Goal: Task Accomplishment & Management: Manage account settings

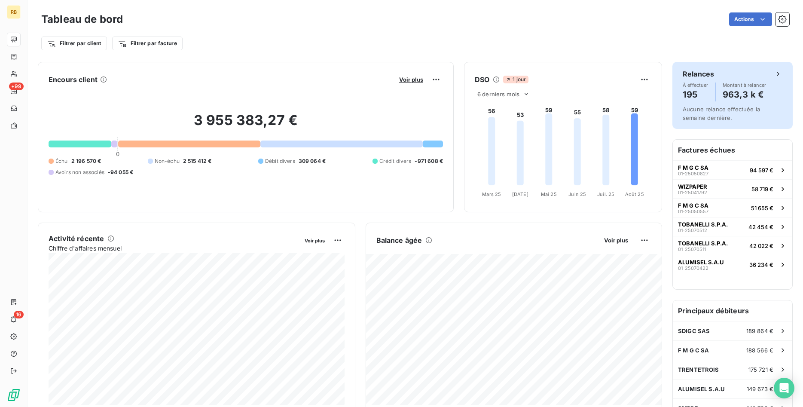
click at [778, 74] on icon at bounding box center [778, 74] width 9 height 9
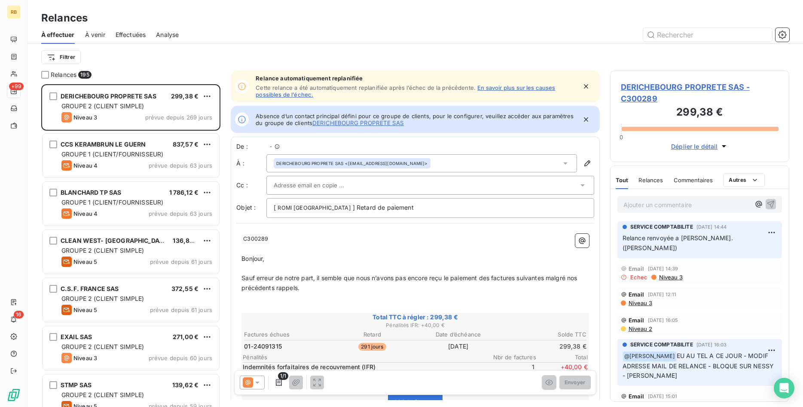
scroll to position [323, 180]
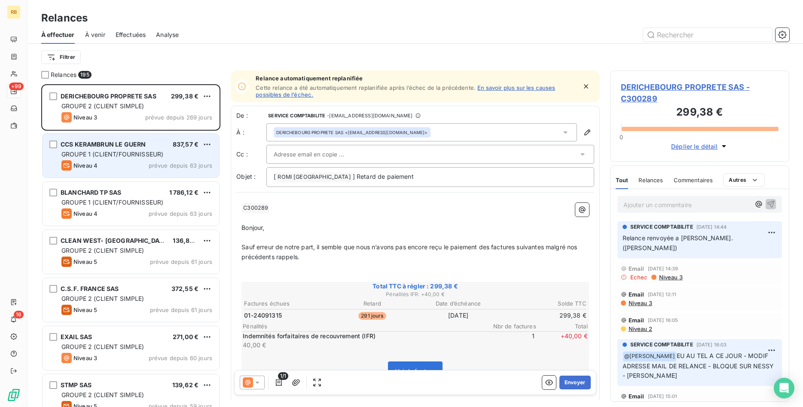
click at [129, 143] on span "CCS KERAMBRUN LE GUERN" at bounding box center [103, 144] width 85 height 7
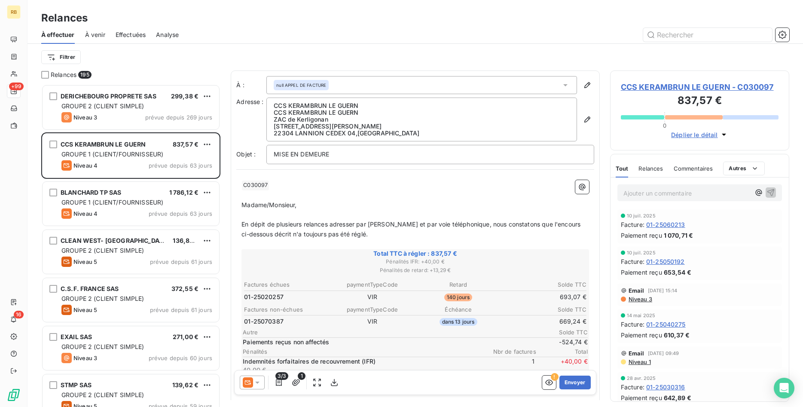
click at [131, 36] on span "Effectuées" at bounding box center [131, 35] width 31 height 9
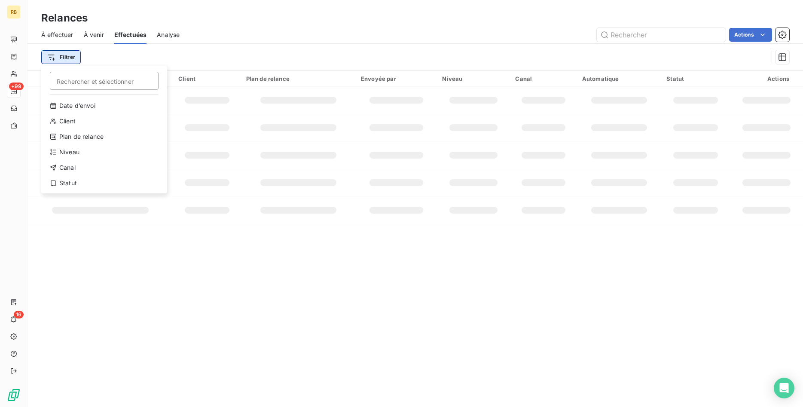
click at [67, 58] on html "RB +99 16 Relances À effectuer À venir Effectuées Analyse Actions Filtrer Reche…" at bounding box center [401, 203] width 803 height 407
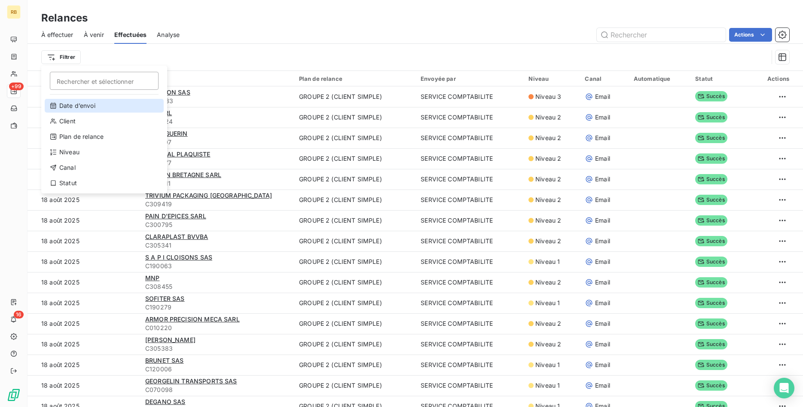
click at [100, 103] on div "Date d’envoi" at bounding box center [104, 106] width 119 height 14
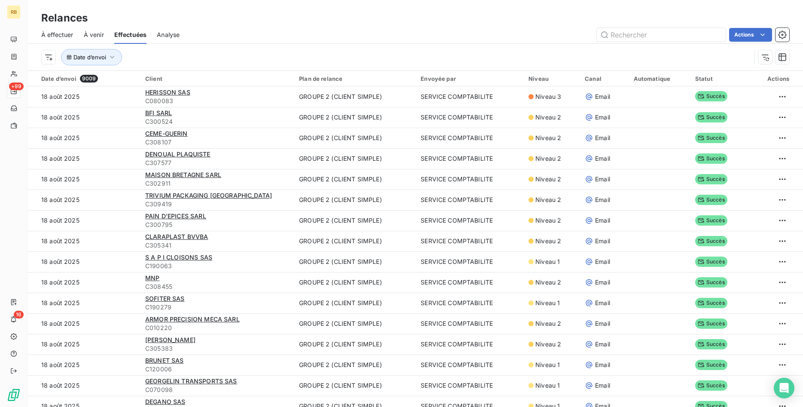
click at [176, 36] on span "Analyse" at bounding box center [168, 35] width 23 height 9
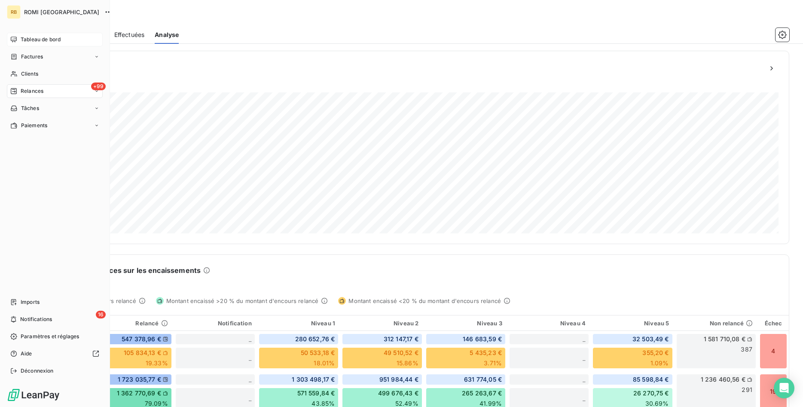
click at [41, 40] on span "Tableau de bord" at bounding box center [41, 40] width 40 height 8
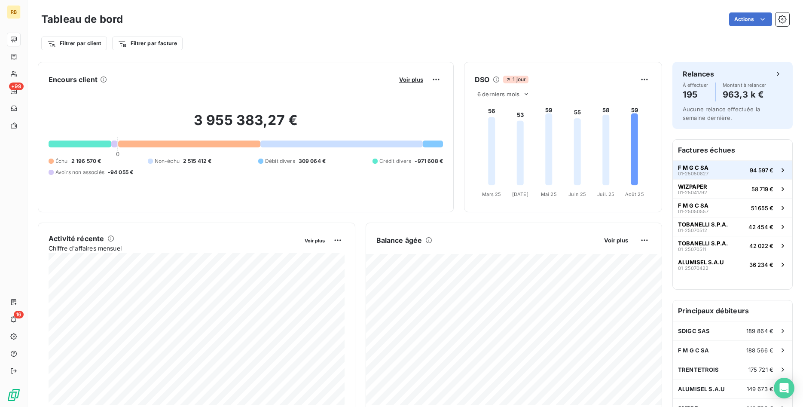
click at [716, 169] on button "F M G C SA 01-25050827 94 597 €" at bounding box center [733, 169] width 120 height 19
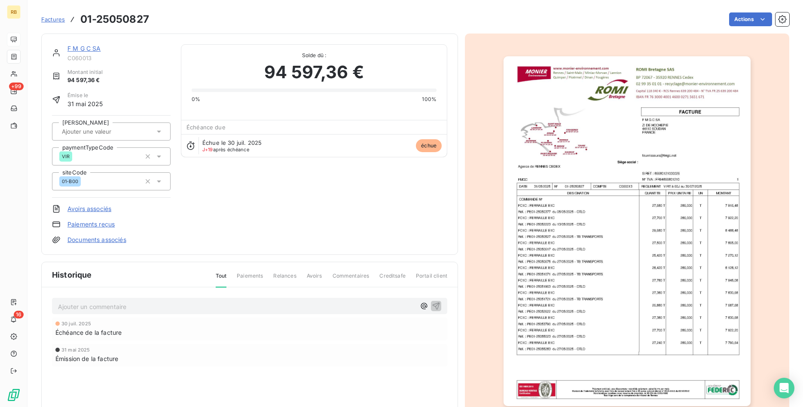
click at [89, 46] on link "F M G C SA" at bounding box center [84, 48] width 34 height 7
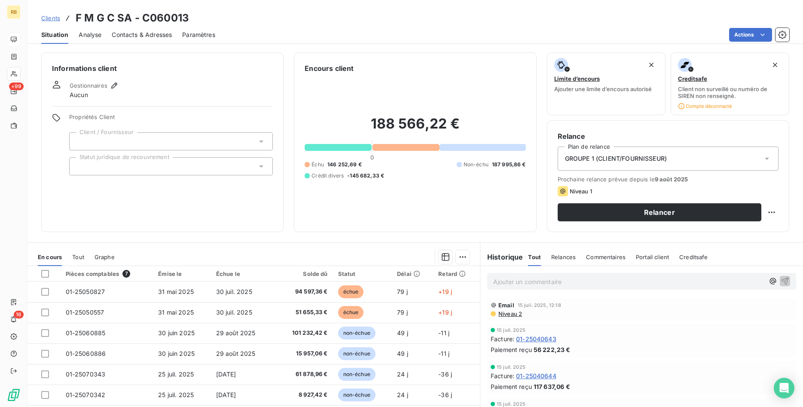
click at [516, 312] on span "Niveau 2" at bounding box center [510, 313] width 25 height 7
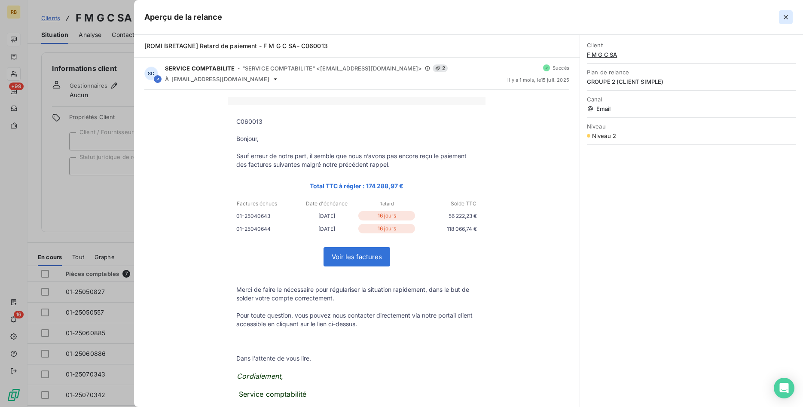
click at [785, 17] on icon "button" at bounding box center [786, 17] width 9 height 9
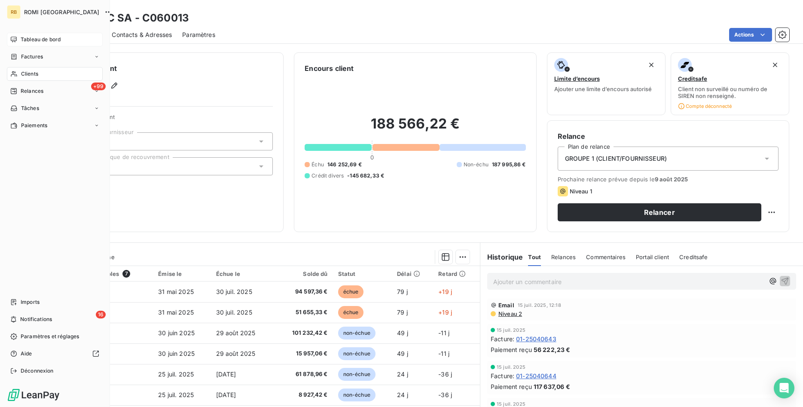
click at [38, 40] on span "Tableau de bord" at bounding box center [41, 40] width 40 height 8
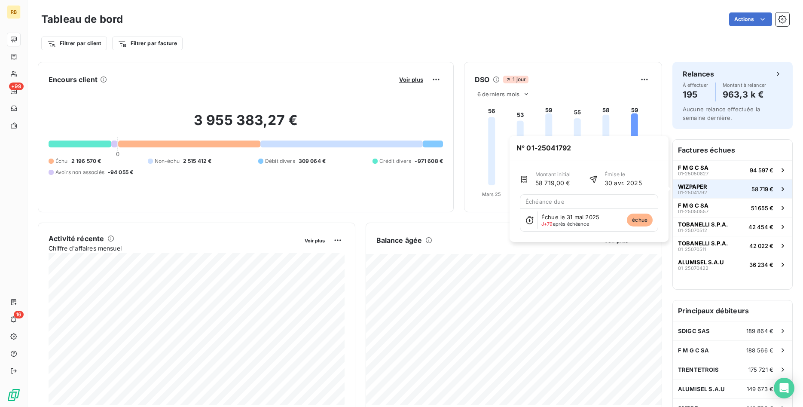
click at [718, 190] on button "WIZPAPER 01-25041792 58 719 €" at bounding box center [733, 188] width 120 height 19
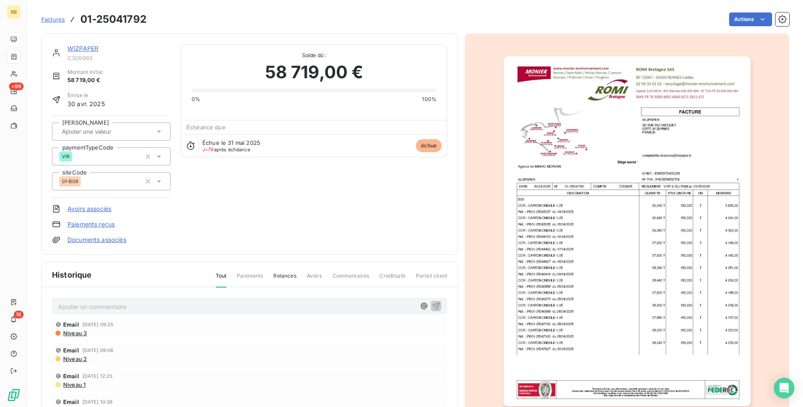
click at [76, 49] on link "WIZPAPER" at bounding box center [82, 48] width 31 height 7
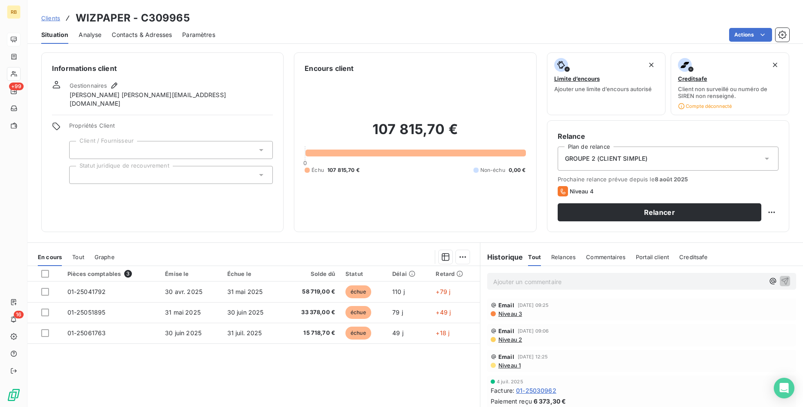
click at [151, 30] on div "Contacts & Adresses" at bounding box center [142, 35] width 60 height 18
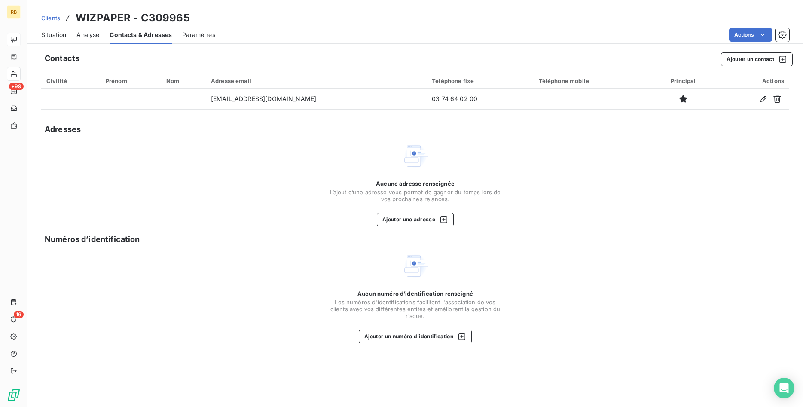
click at [62, 34] on span "Situation" at bounding box center [53, 35] width 25 height 9
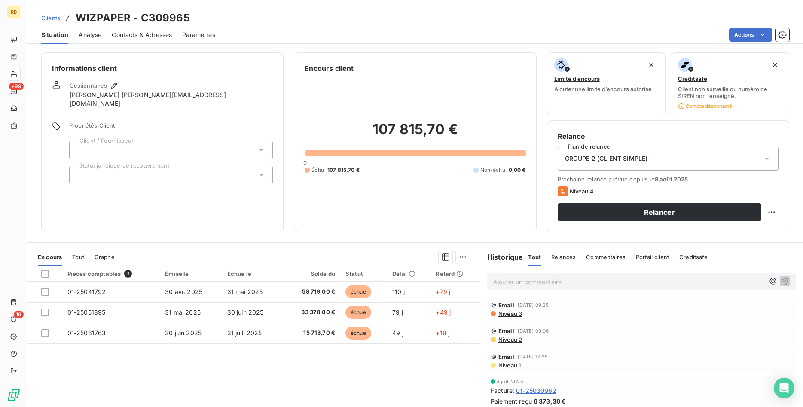
click at [516, 367] on span "Niveau 1" at bounding box center [509, 365] width 23 height 7
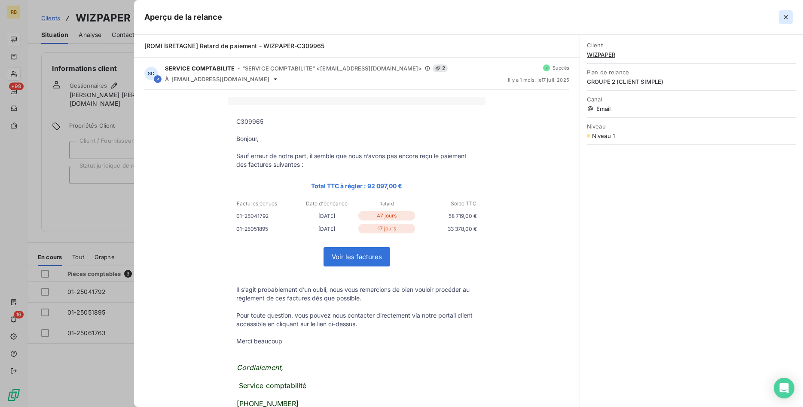
click at [786, 17] on icon "button" at bounding box center [786, 17] width 4 height 4
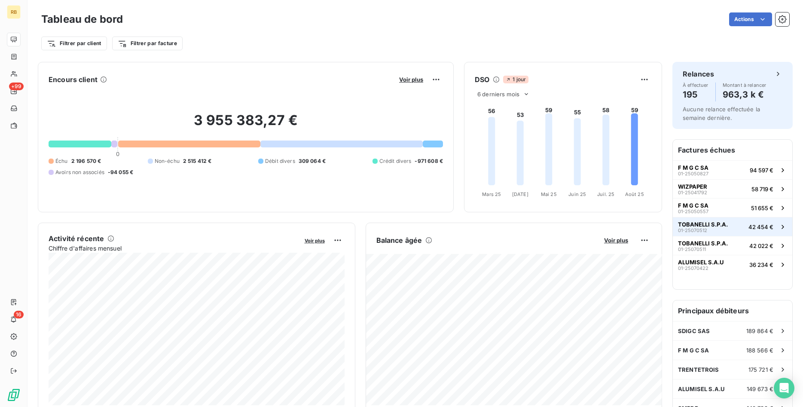
click at [736, 224] on button "TOBANELLI S.P.A. 01-25070512 42 454 €" at bounding box center [733, 226] width 120 height 19
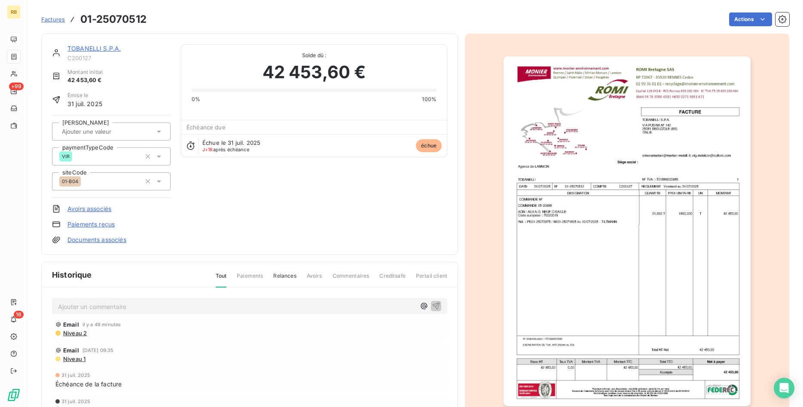
click at [86, 47] on link "TOBANELLI S.P.A." at bounding box center [93, 48] width 53 height 7
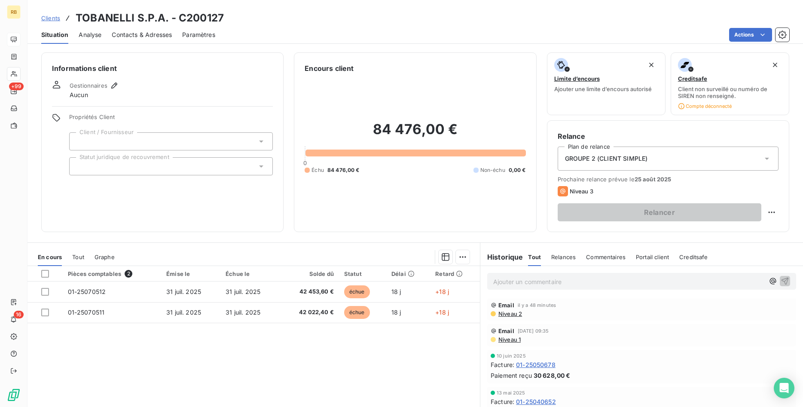
click at [513, 314] on span "Niveau 2" at bounding box center [510, 313] width 25 height 7
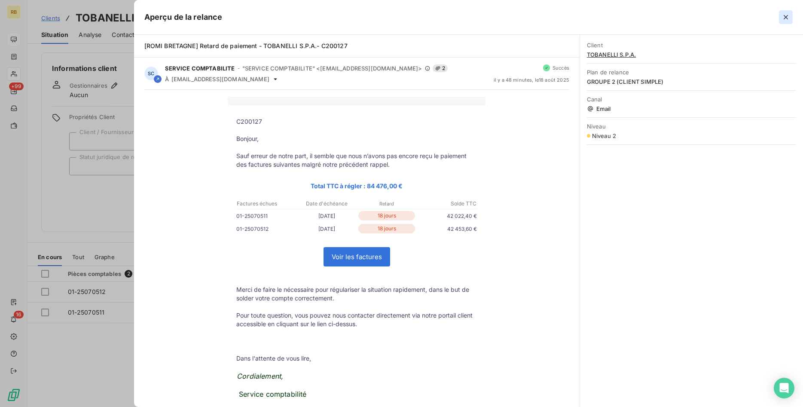
click at [782, 16] on icon "button" at bounding box center [786, 17] width 9 height 9
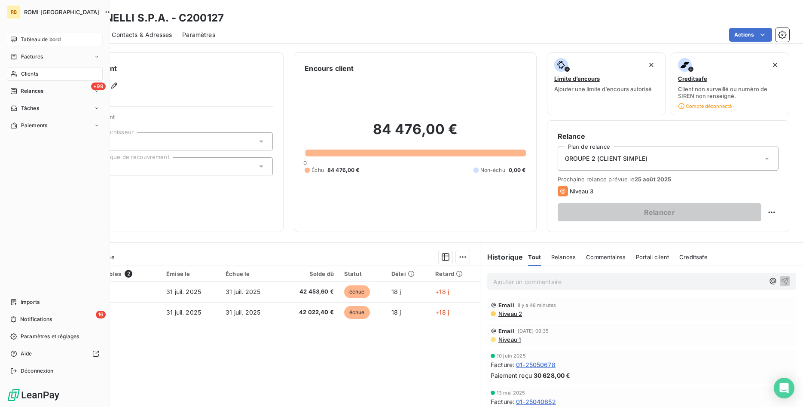
click at [49, 37] on span "Tableau de bord" at bounding box center [41, 40] width 40 height 8
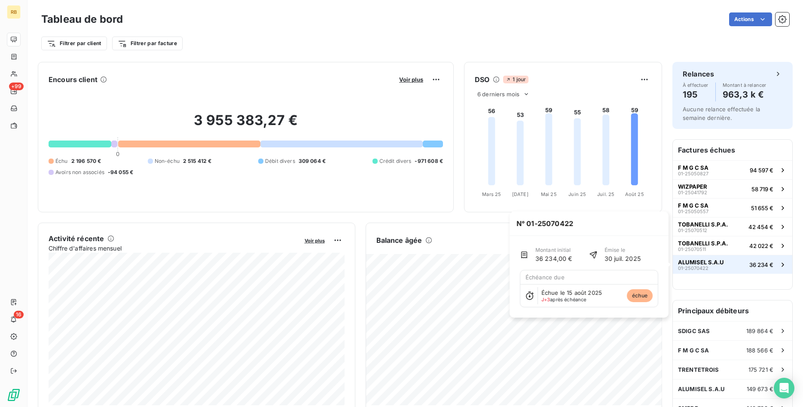
click at [740, 264] on button "ALUMISEL S.A.U 01-25070422 36 234 €" at bounding box center [733, 264] width 120 height 19
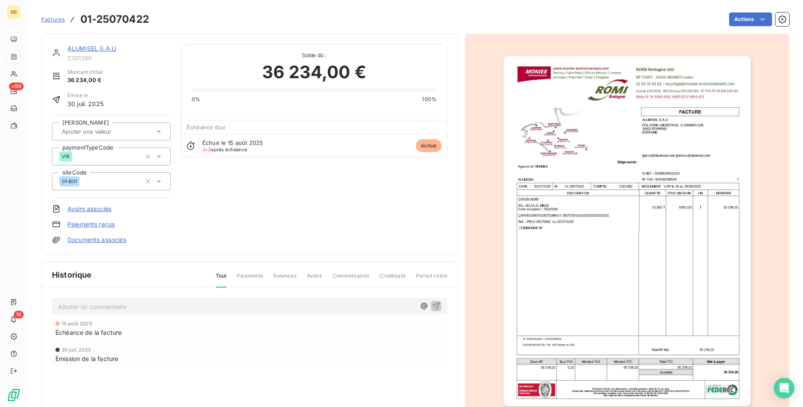
click at [108, 45] on link "ALUMISEL S.A.U" at bounding box center [91, 48] width 49 height 7
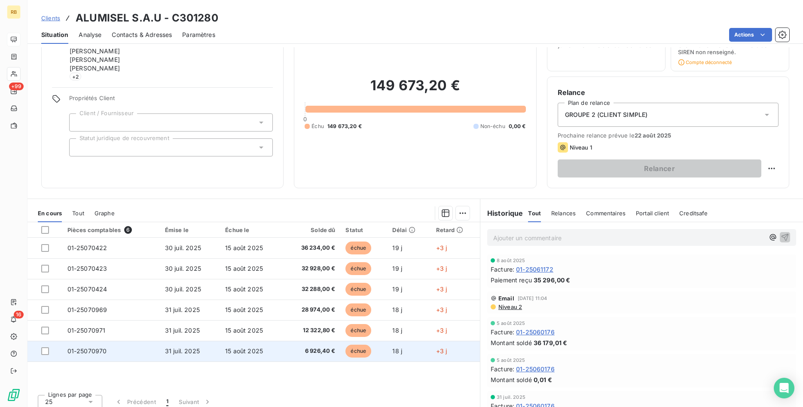
scroll to position [50, 0]
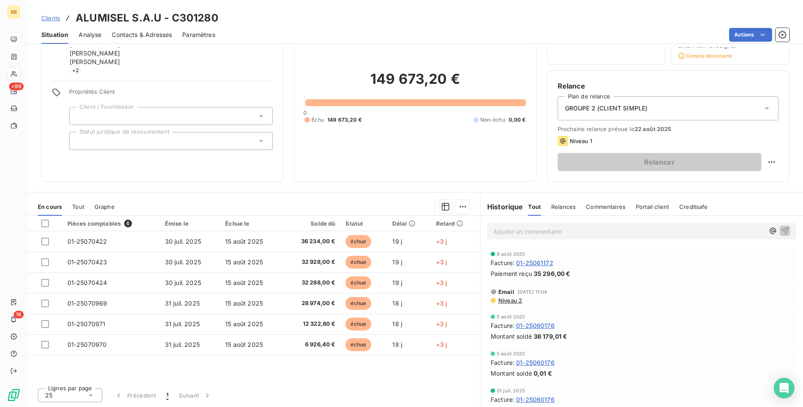
click at [518, 299] on span "Niveau 2" at bounding box center [510, 300] width 25 height 7
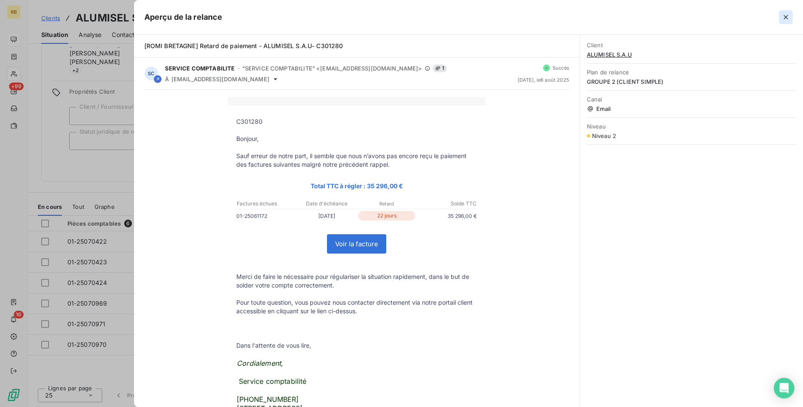
click at [790, 17] on icon "button" at bounding box center [786, 17] width 9 height 9
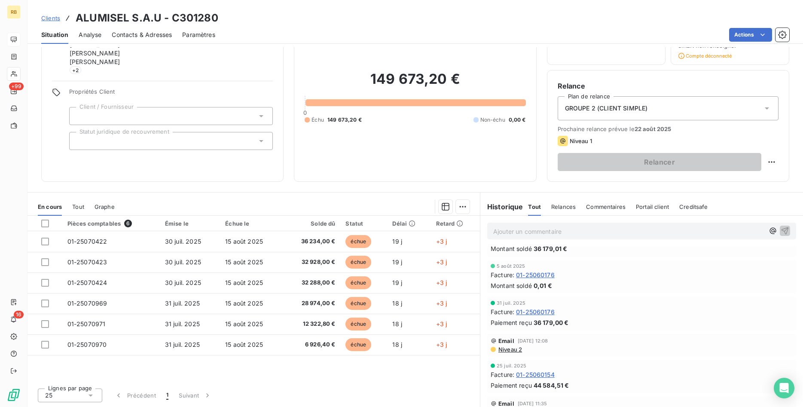
scroll to position [44, 0]
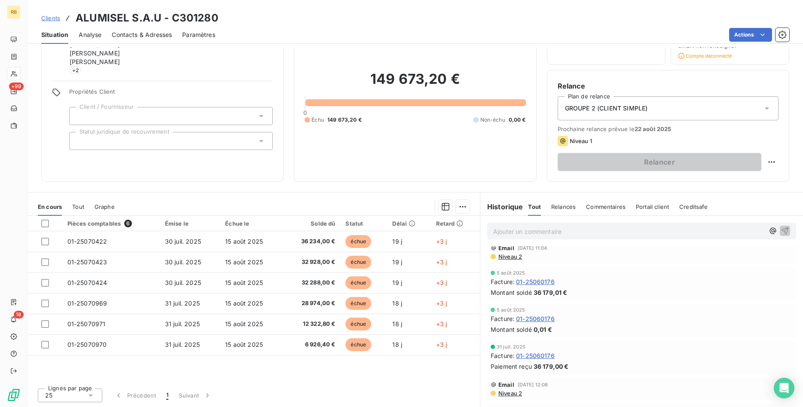
click at [516, 392] on span "Niveau 2" at bounding box center [510, 393] width 25 height 7
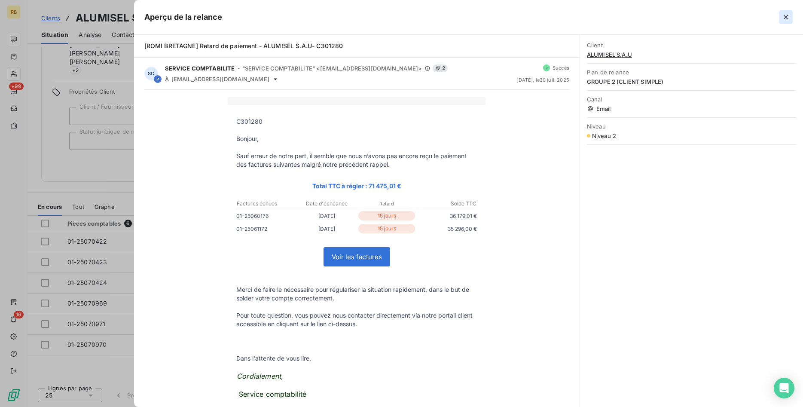
click at [790, 15] on icon "button" at bounding box center [786, 17] width 9 height 9
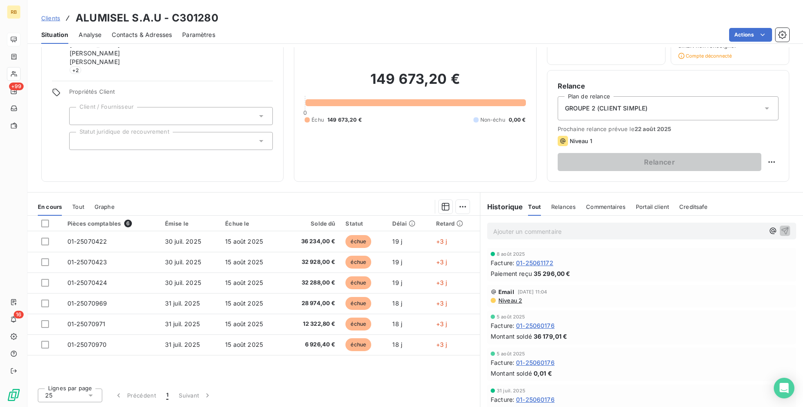
scroll to position [0, 0]
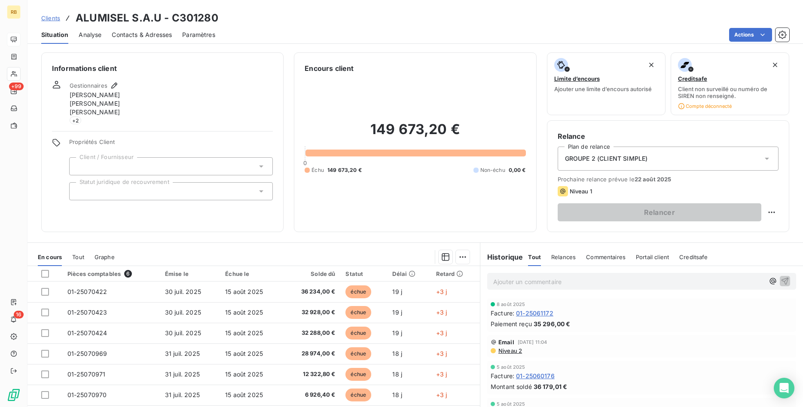
click at [160, 37] on span "Contacts & Adresses" at bounding box center [142, 35] width 60 height 9
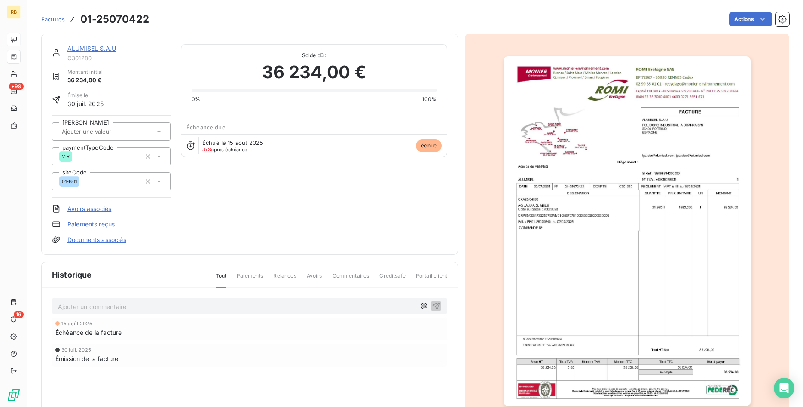
click at [100, 47] on link "ALUMISEL S.A.U" at bounding box center [91, 48] width 49 height 7
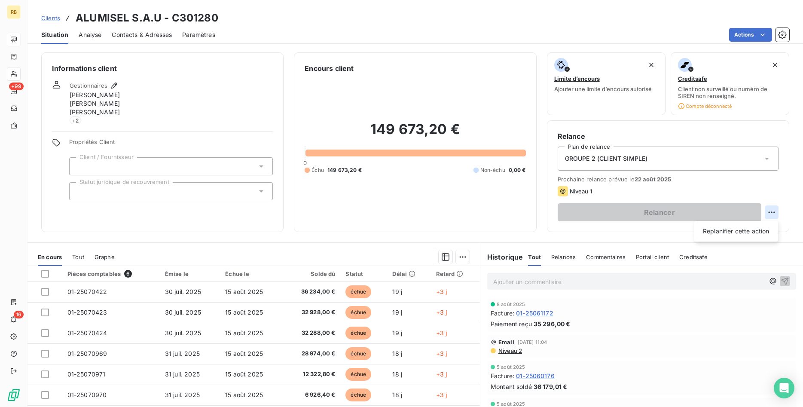
click at [773, 212] on html "RB +99 16 Clients ALUMISEL S.A.U - C301280 Situation Analyse Contacts & Adresse…" at bounding box center [401, 203] width 803 height 407
click at [762, 235] on div "Replanifier cette action" at bounding box center [736, 231] width 77 height 14
select select "7"
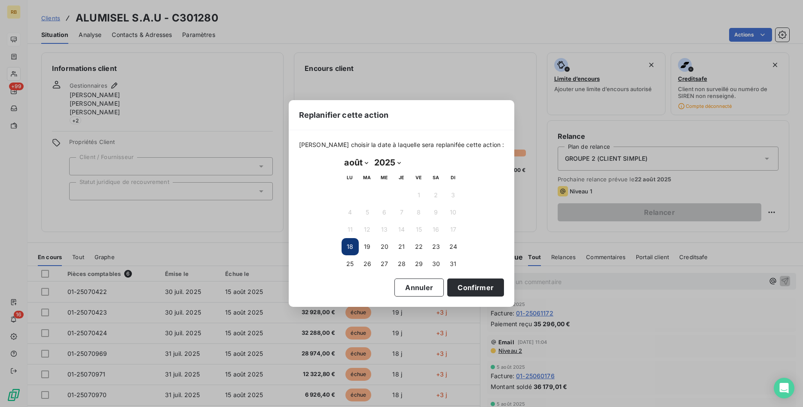
click at [349, 247] on button "18" at bounding box center [350, 246] width 17 height 17
click at [351, 248] on button "18" at bounding box center [350, 246] width 17 height 17
click at [460, 291] on button "Confirmer" at bounding box center [476, 288] width 57 height 18
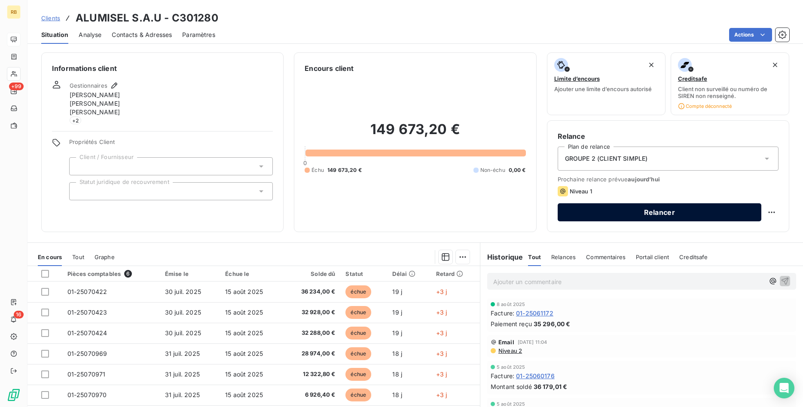
click at [657, 209] on button "Relancer" at bounding box center [660, 212] width 204 height 18
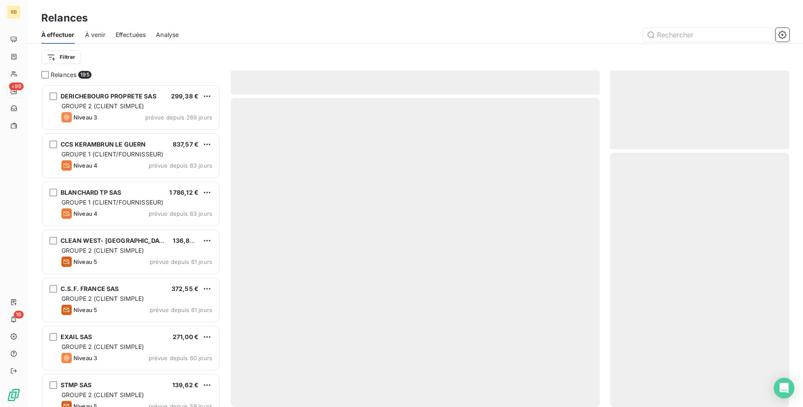
scroll to position [323, 180]
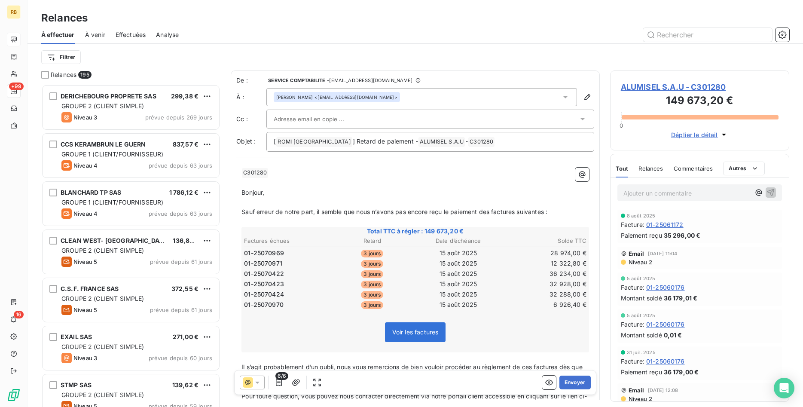
click at [364, 113] on div at bounding box center [426, 119] width 305 height 13
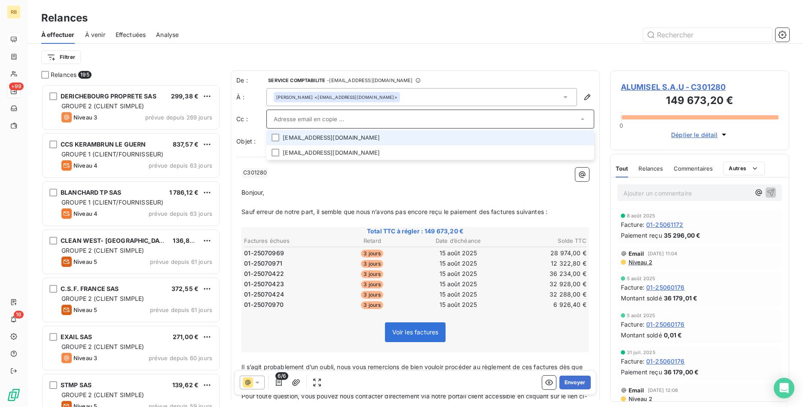
click at [342, 137] on li "[EMAIL_ADDRESS][DOMAIN_NAME]" at bounding box center [431, 137] width 328 height 15
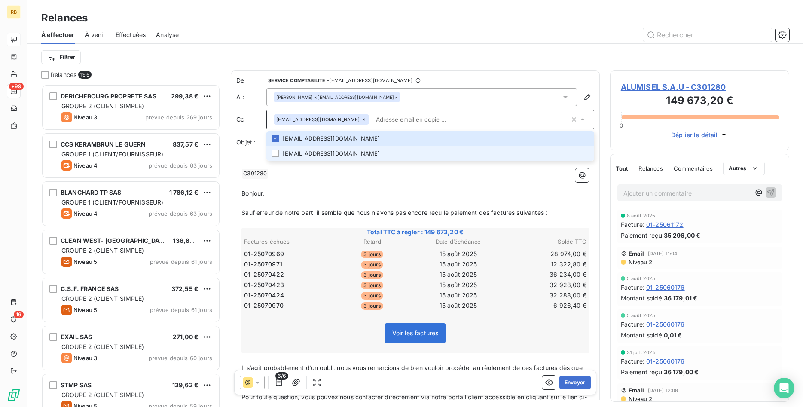
click at [350, 151] on li "[EMAIL_ADDRESS][DOMAIN_NAME]" at bounding box center [431, 153] width 328 height 15
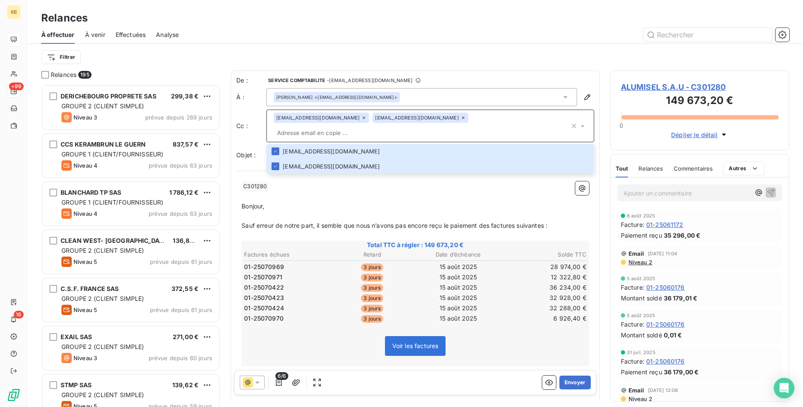
click at [418, 126] on input "text" at bounding box center [422, 132] width 296 height 13
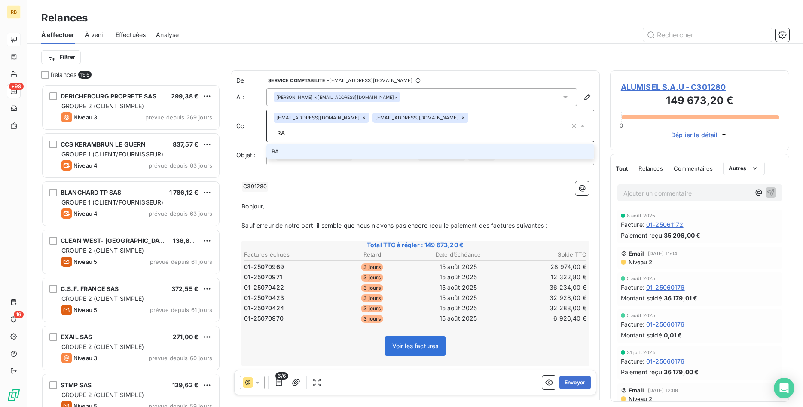
type input "R"
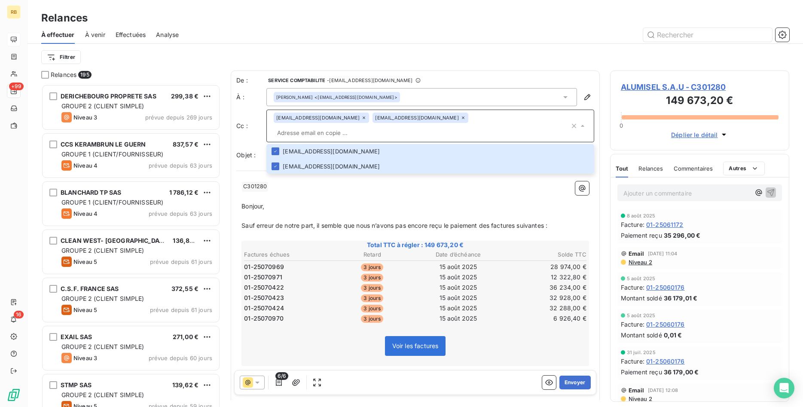
click at [518, 202] on p "Bonjour," at bounding box center [416, 207] width 348 height 10
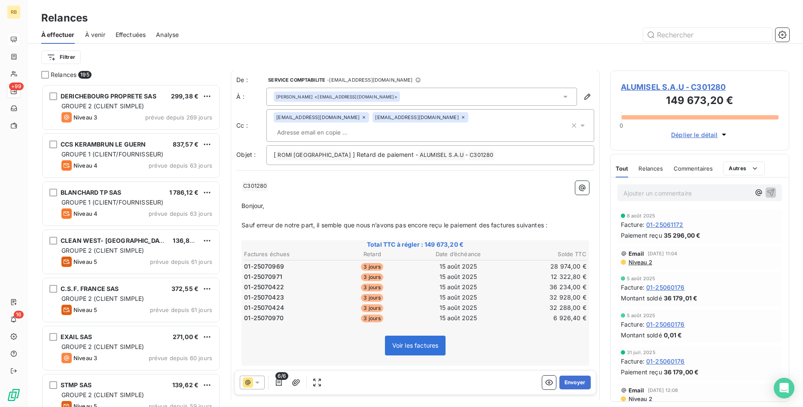
scroll to position [0, 0]
click at [575, 383] on button "Envoyer" at bounding box center [575, 383] width 31 height 14
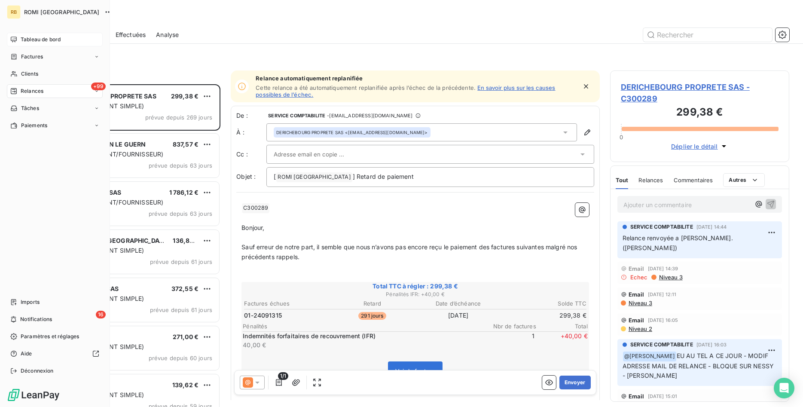
click at [25, 40] on span "Tableau de bord" at bounding box center [41, 40] width 40 height 8
